Goal: Task Accomplishment & Management: Manage account settings

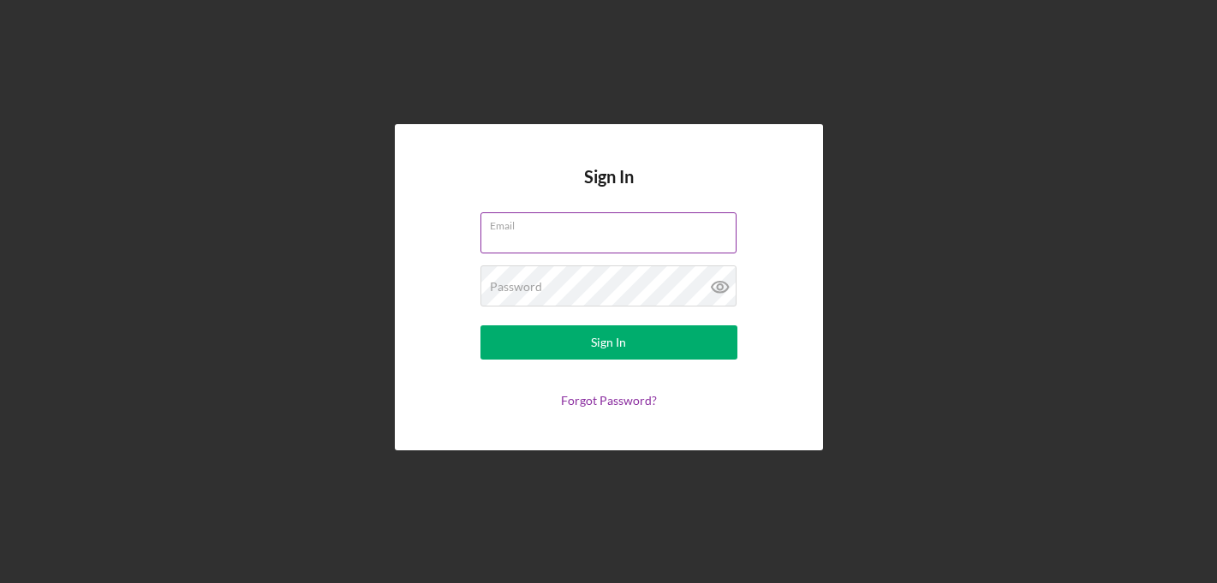
click at [498, 238] on input "Email" at bounding box center [608, 232] width 256 height 41
type input "[EMAIL_ADDRESS][DOMAIN_NAME]"
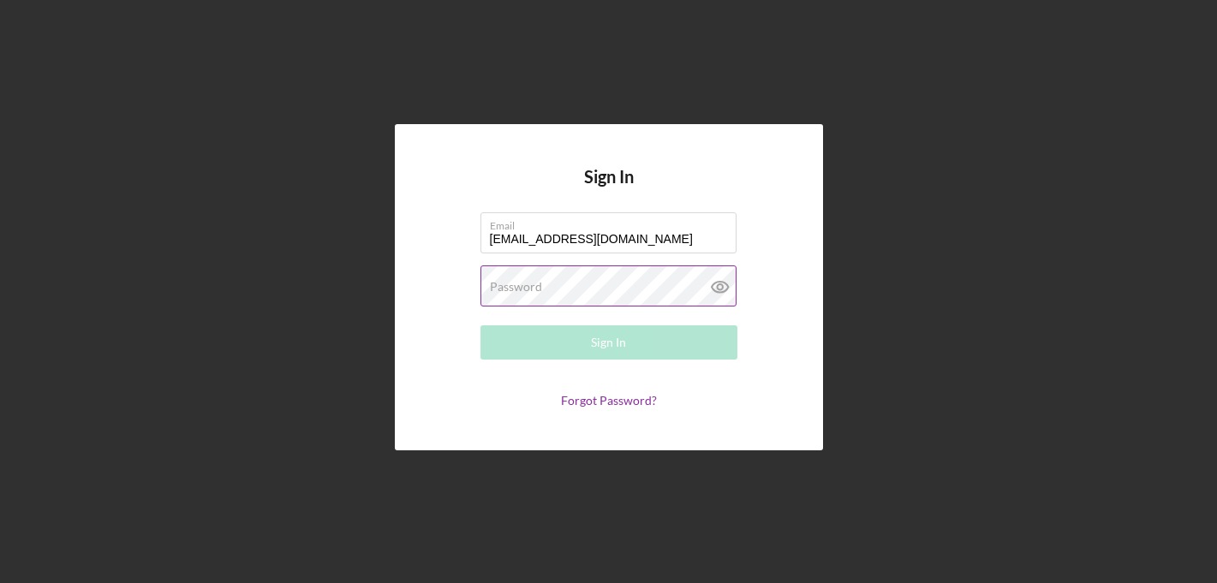
click at [524, 289] on label "Password" at bounding box center [516, 287] width 52 height 14
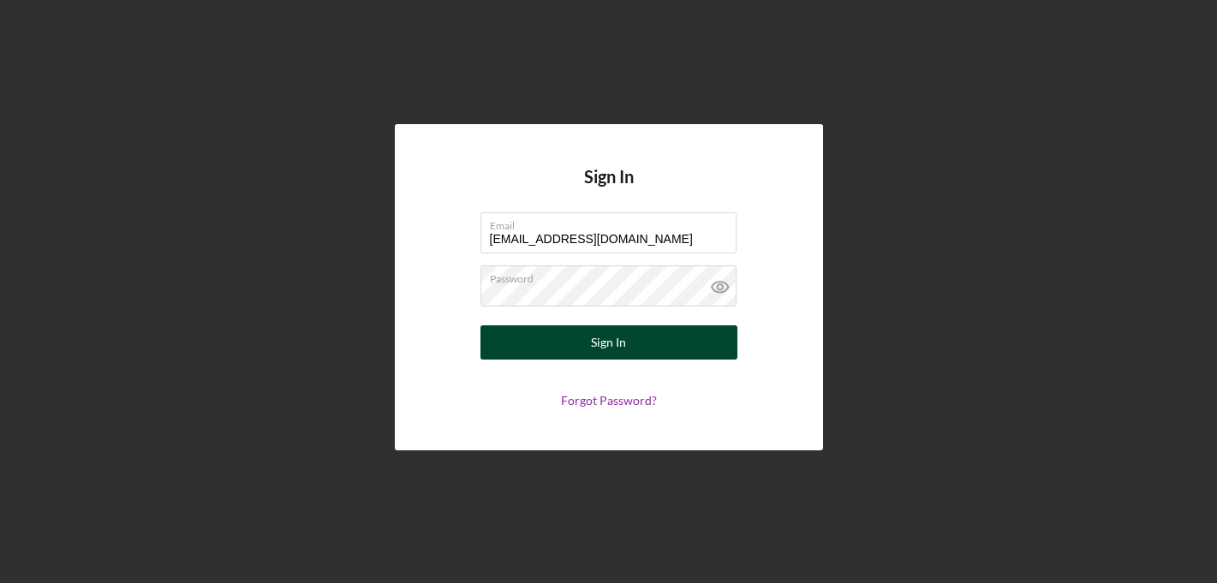
click at [600, 343] on div "Sign In" at bounding box center [608, 342] width 35 height 34
